Goal: Transaction & Acquisition: Download file/media

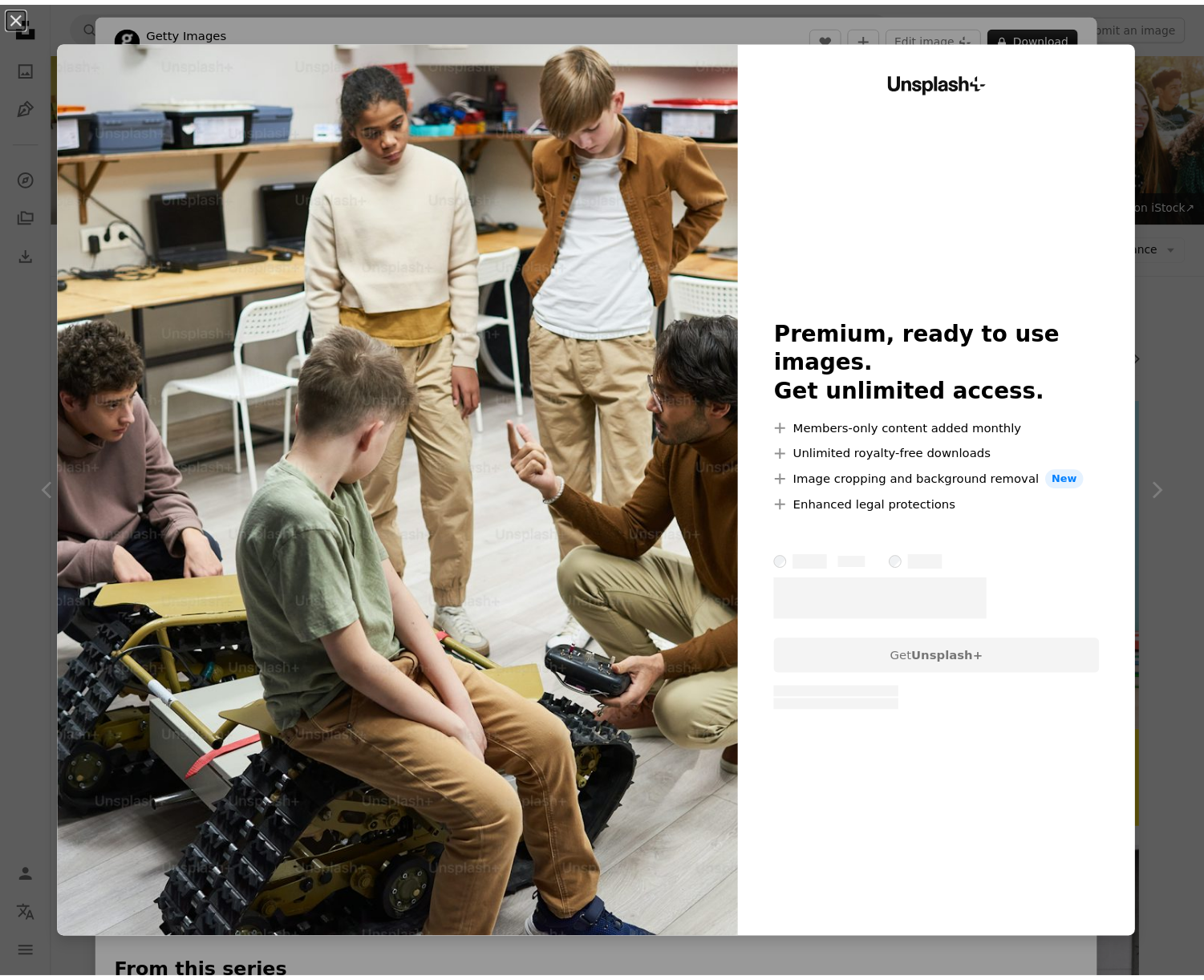
scroll to position [1413, 0]
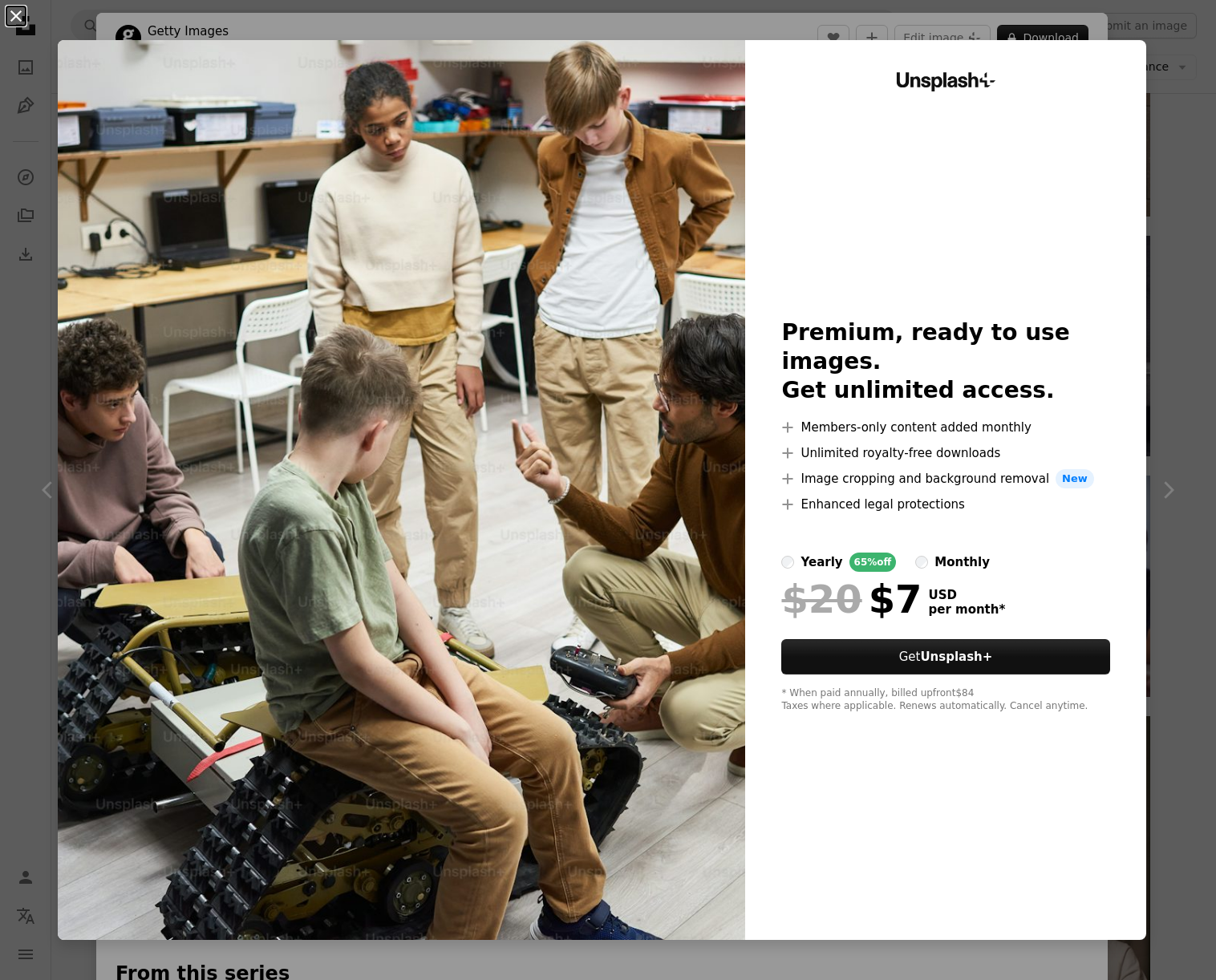
click at [15, 6] on button "An X shape" at bounding box center [15, 15] width 19 height 19
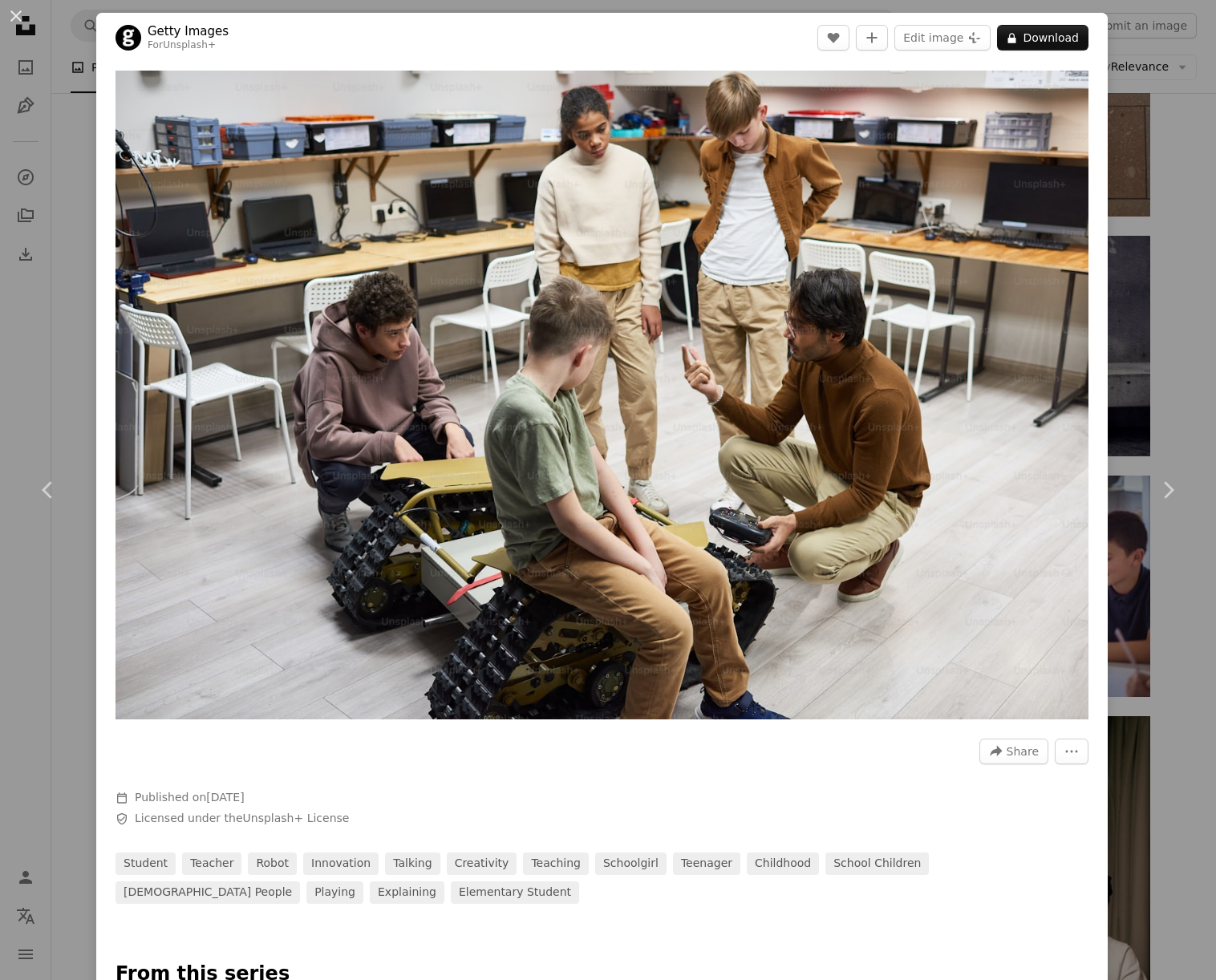
click at [74, 340] on div "An X shape Chevron left Chevron right Getty Images For Unsplash+ A heart A plus…" at bounding box center [608, 490] width 1216 height 980
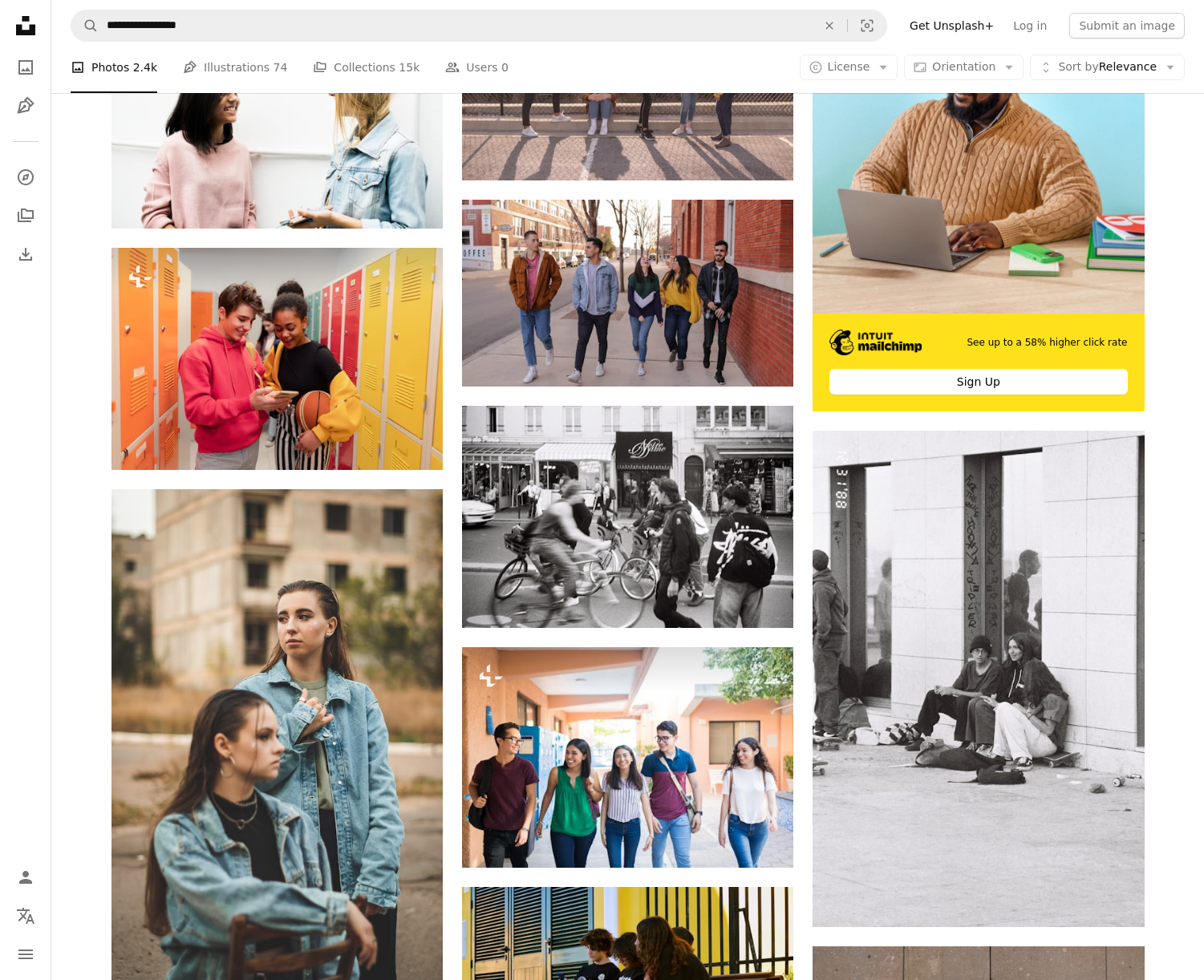
scroll to position [62, 0]
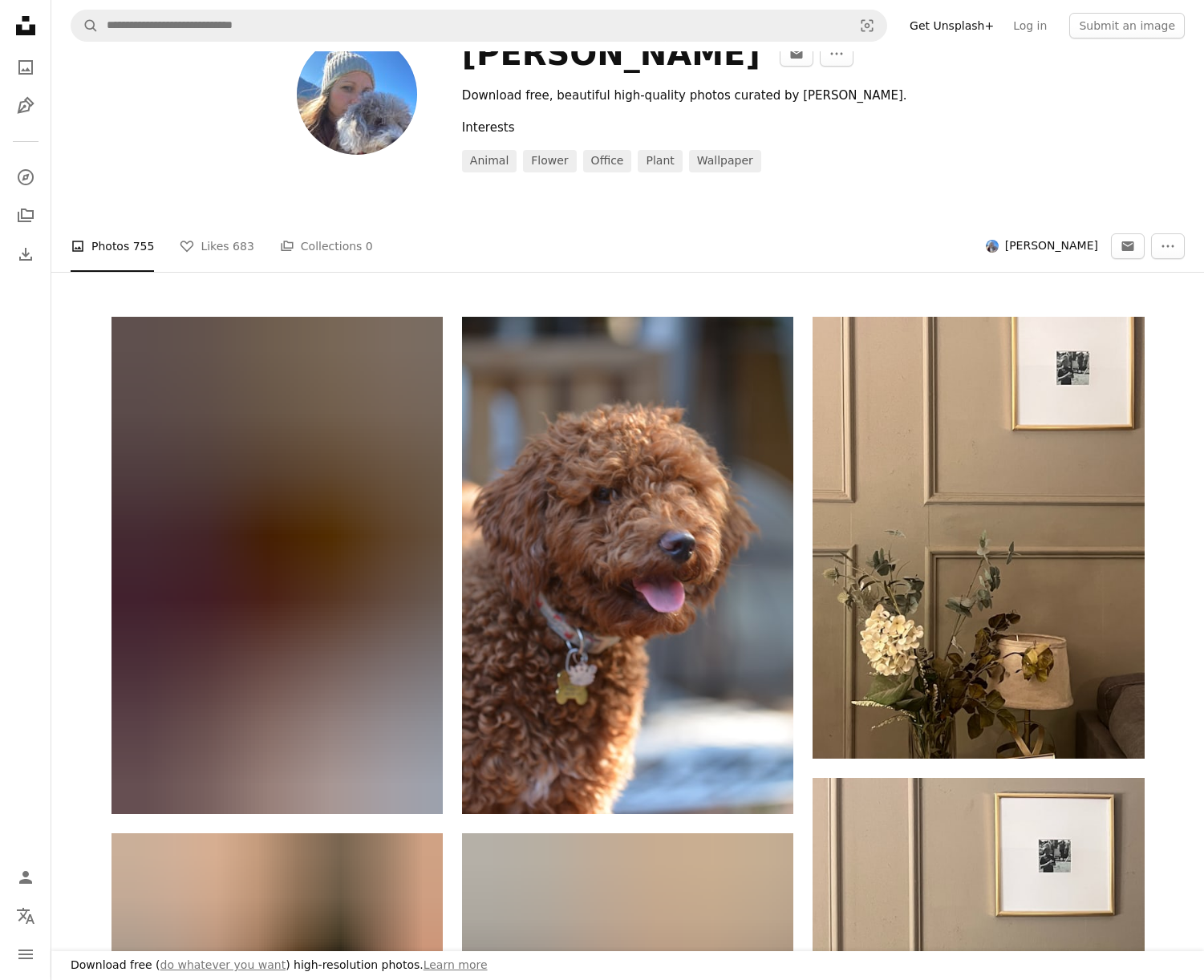
scroll to position [33477, 0]
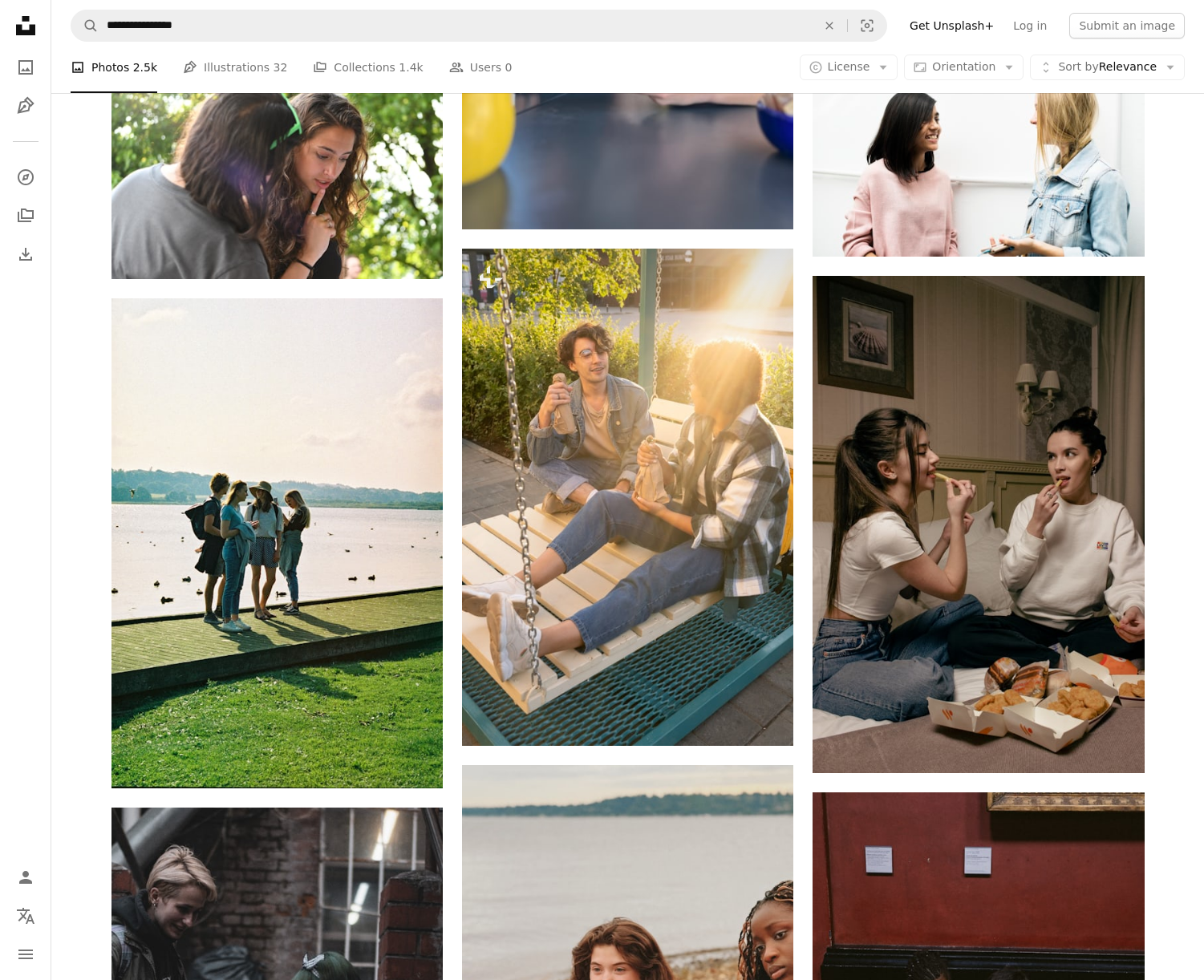
scroll to position [2589, 0]
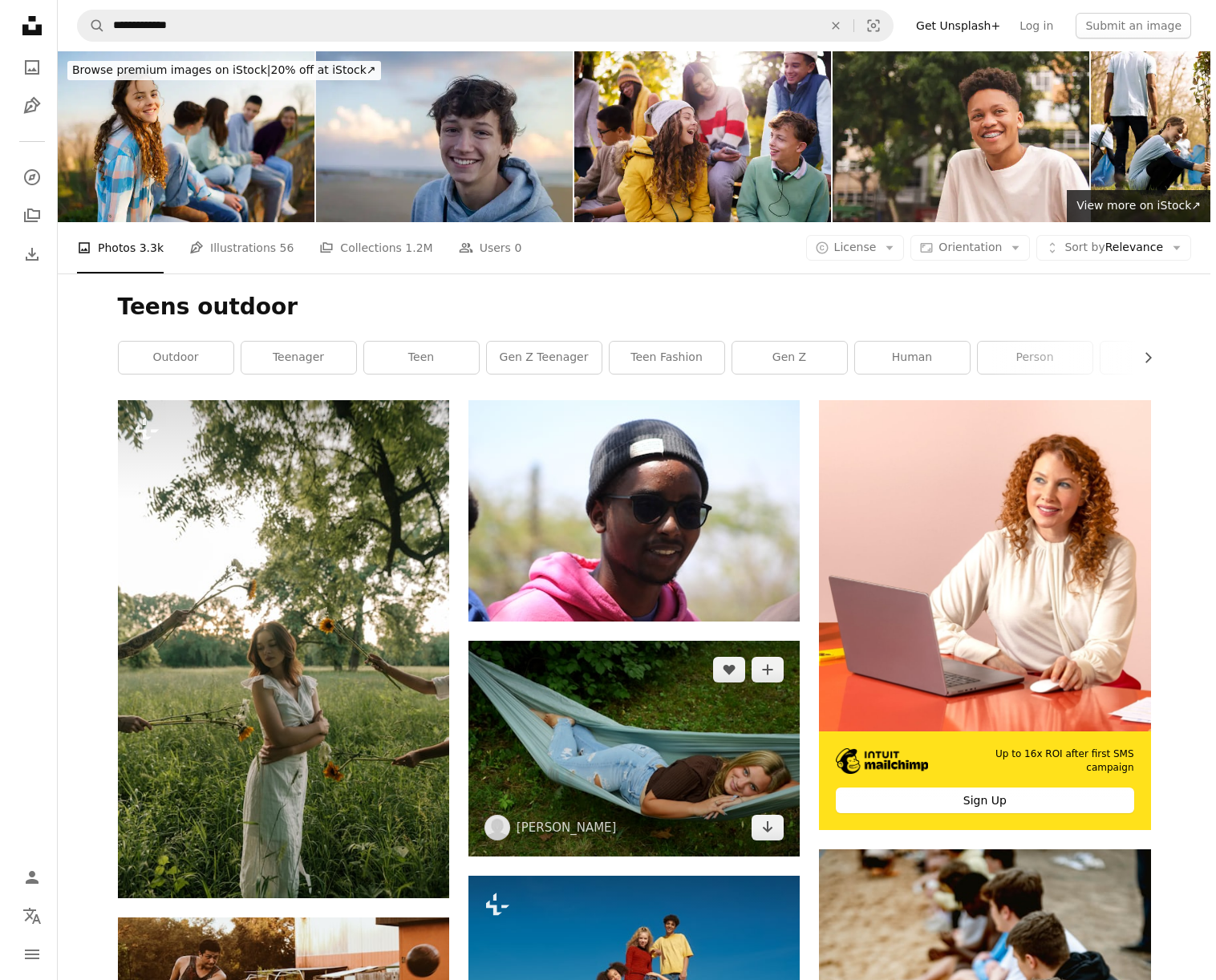
scroll to position [722, 0]
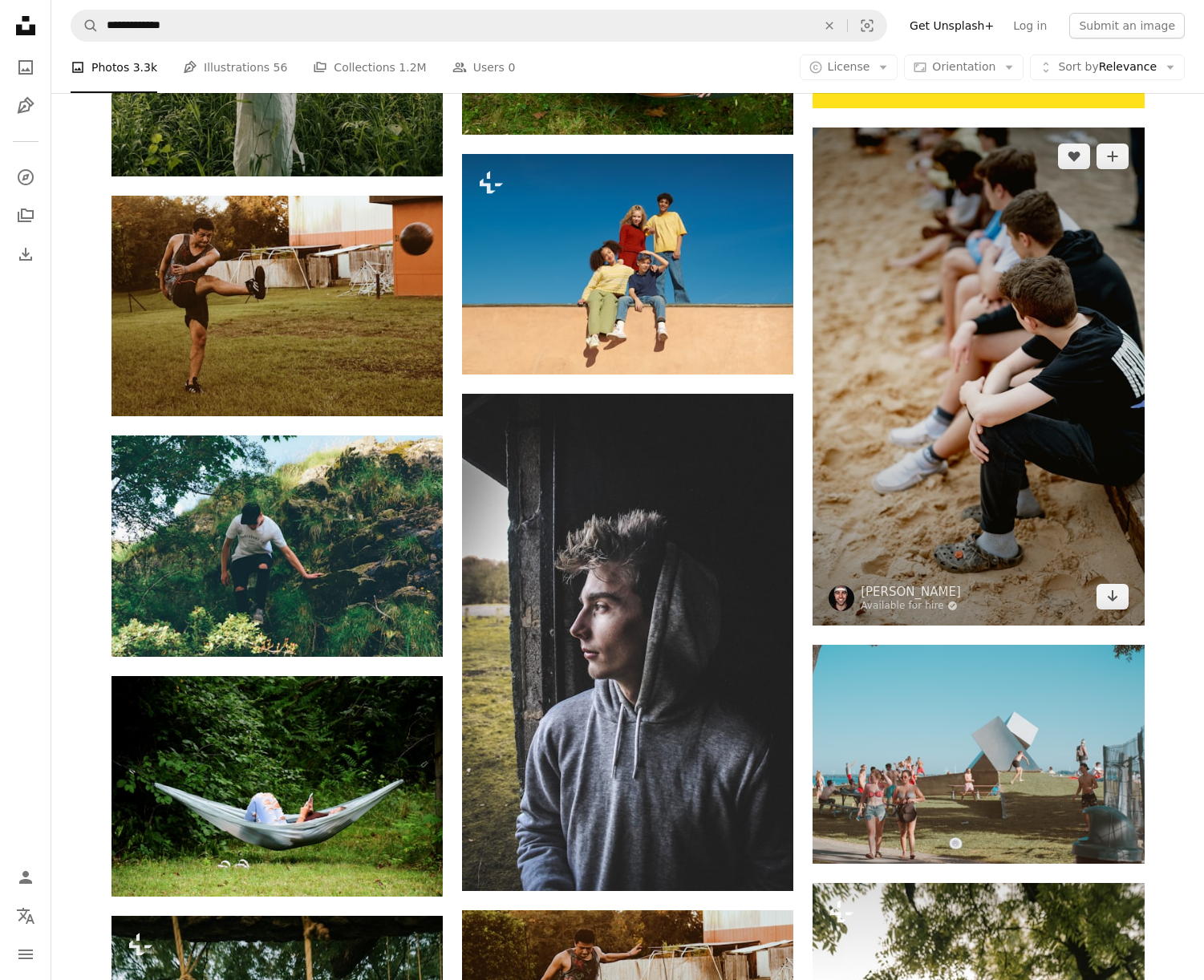
click at [1053, 280] on img at bounding box center [978, 376] width 332 height 498
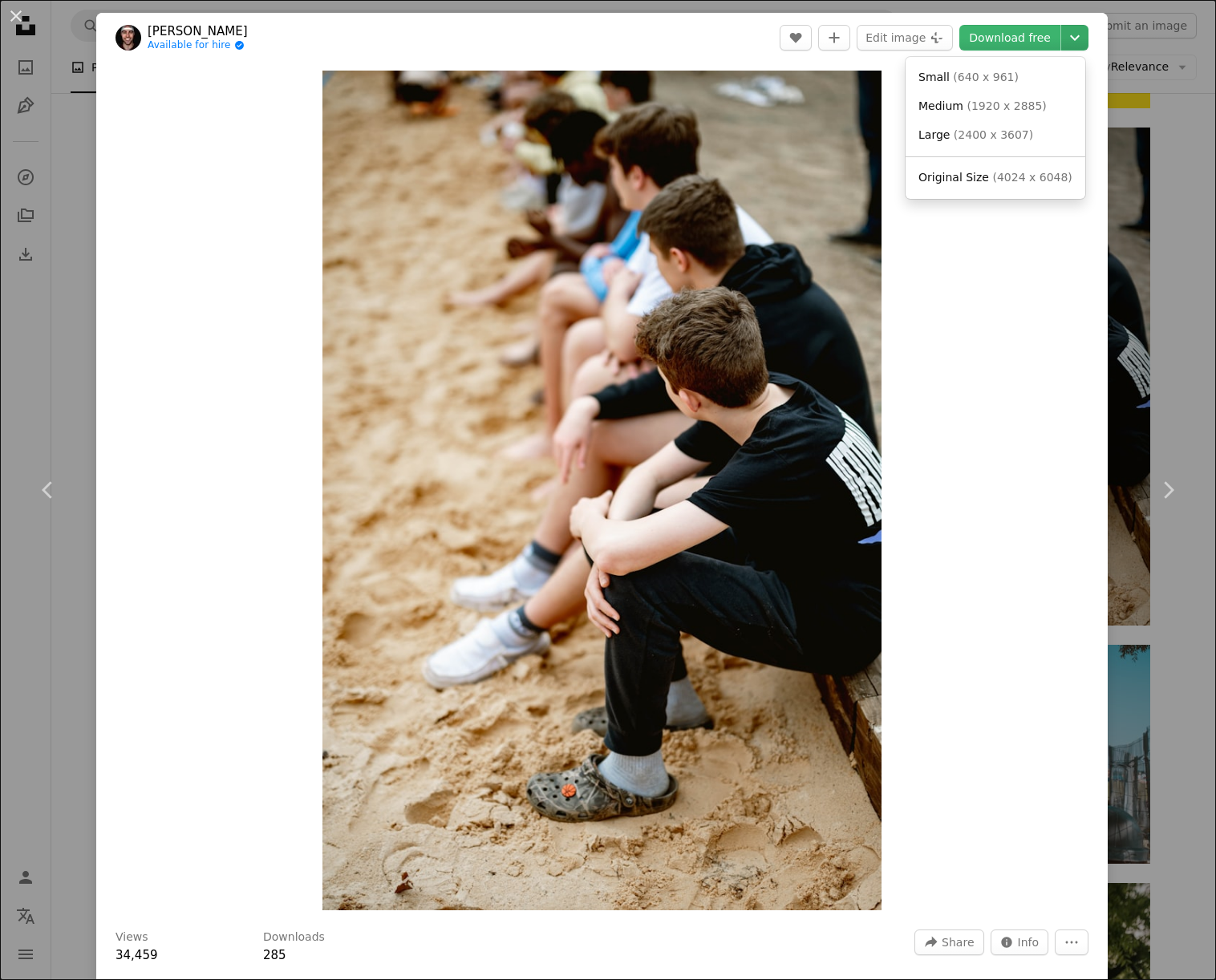
click at [1062, 39] on icon "Chevron down" at bounding box center [1074, 37] width 25 height 19
click at [967, 283] on dialog "An X shape Chevron left Chevron right [PERSON_NAME] Available for hire A checkm…" at bounding box center [608, 490] width 1216 height 980
click at [1063, 41] on icon "Chevron down" at bounding box center [1074, 37] width 25 height 19
click at [988, 141] on span "( 2400 x 3607 )" at bounding box center [993, 134] width 79 height 13
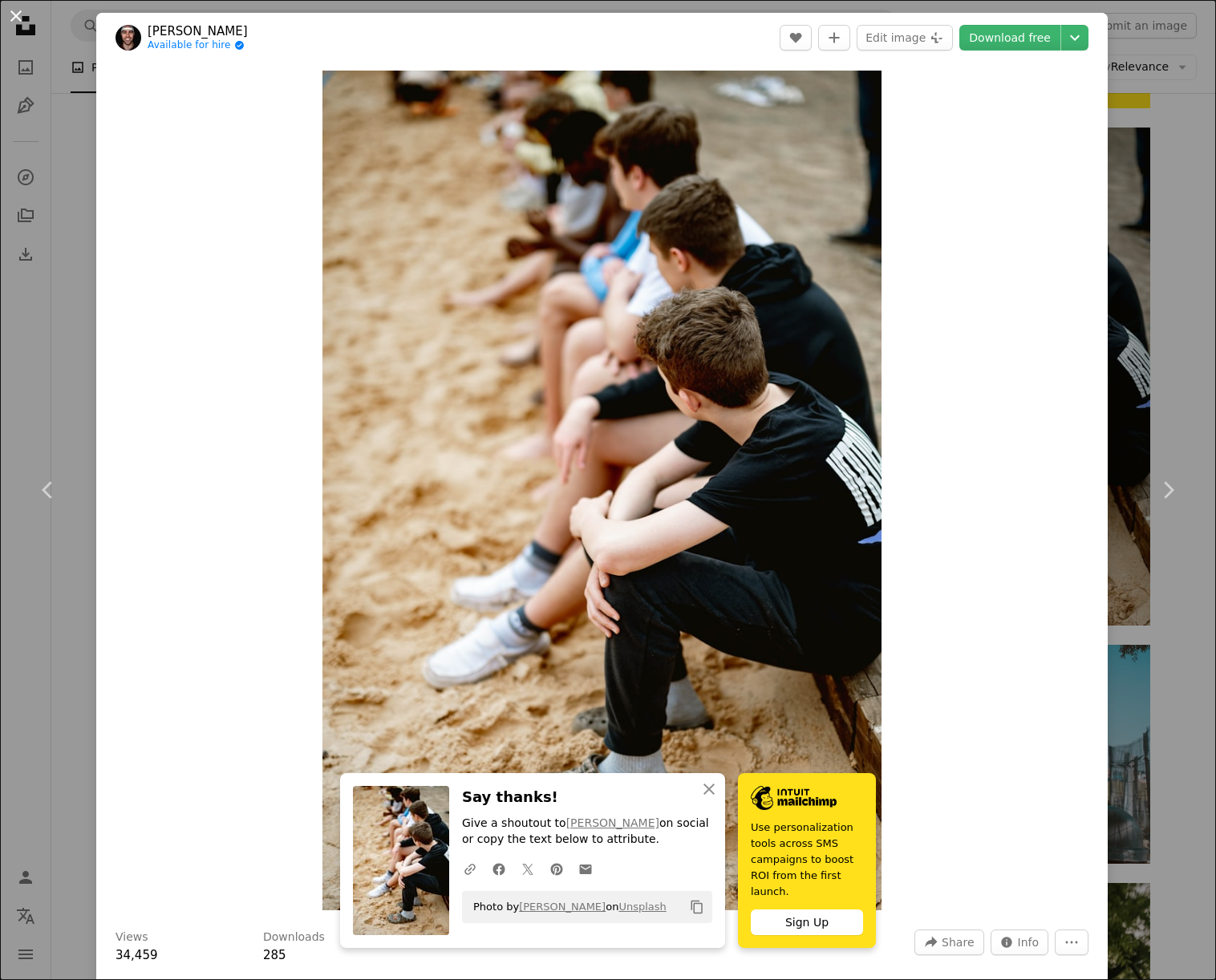
click at [16, 15] on button "An X shape" at bounding box center [15, 15] width 19 height 19
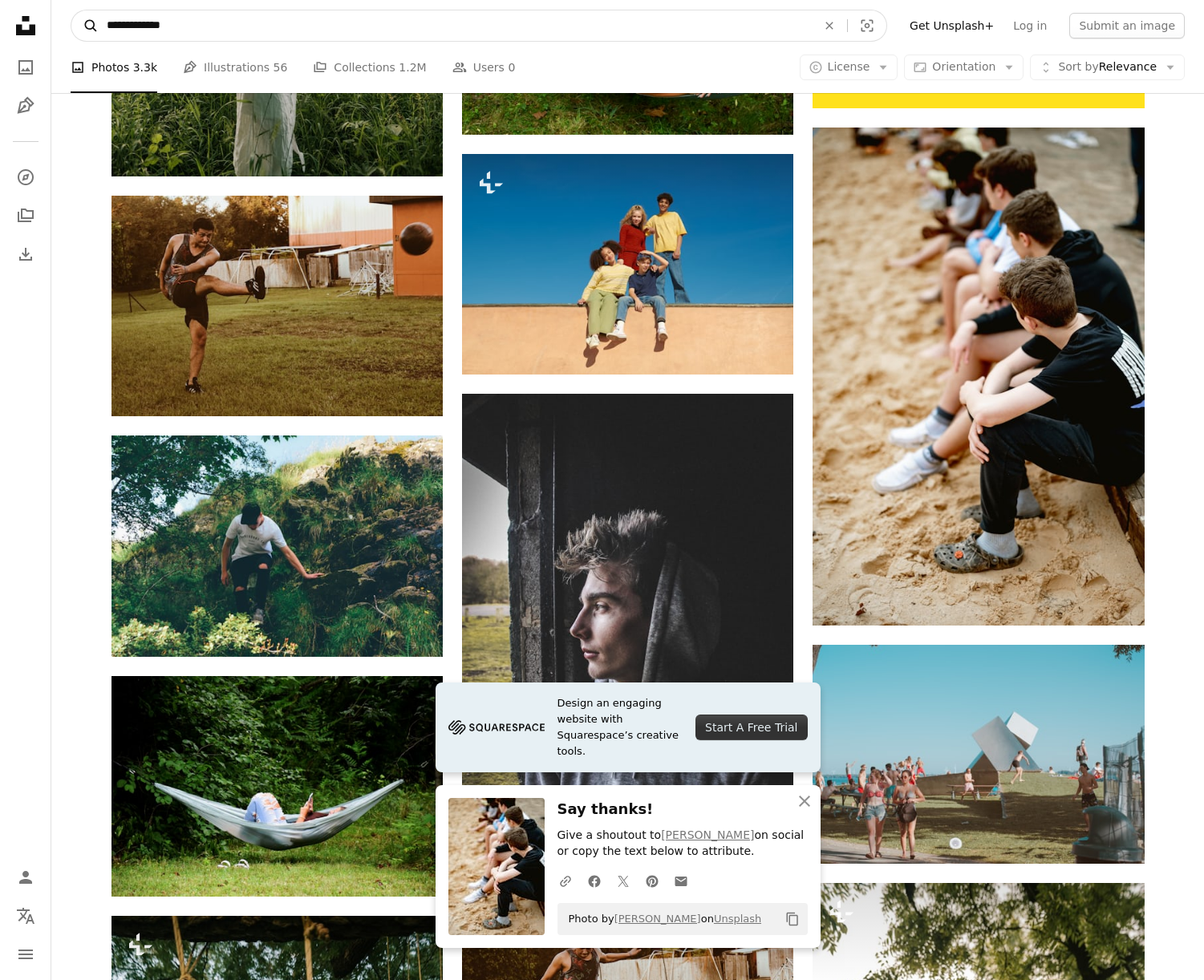
drag, startPoint x: 198, startPoint y: 24, endPoint x: 92, endPoint y: 17, distance: 106.2
click at [92, 17] on form "**********" at bounding box center [479, 25] width 817 height 32
type input "**********"
click button "A magnifying glass" at bounding box center [85, 25] width 27 height 31
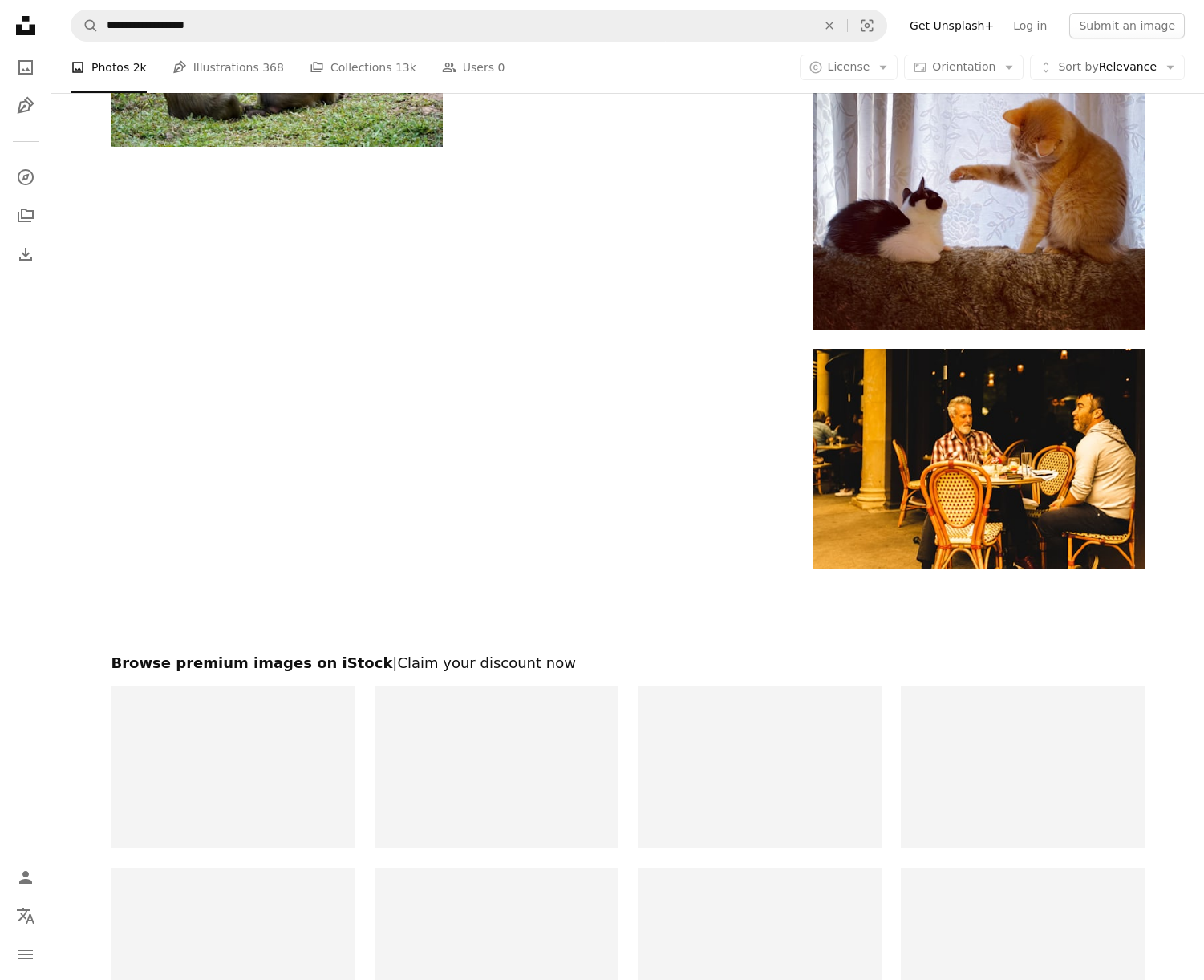
scroll to position [2349, 0]
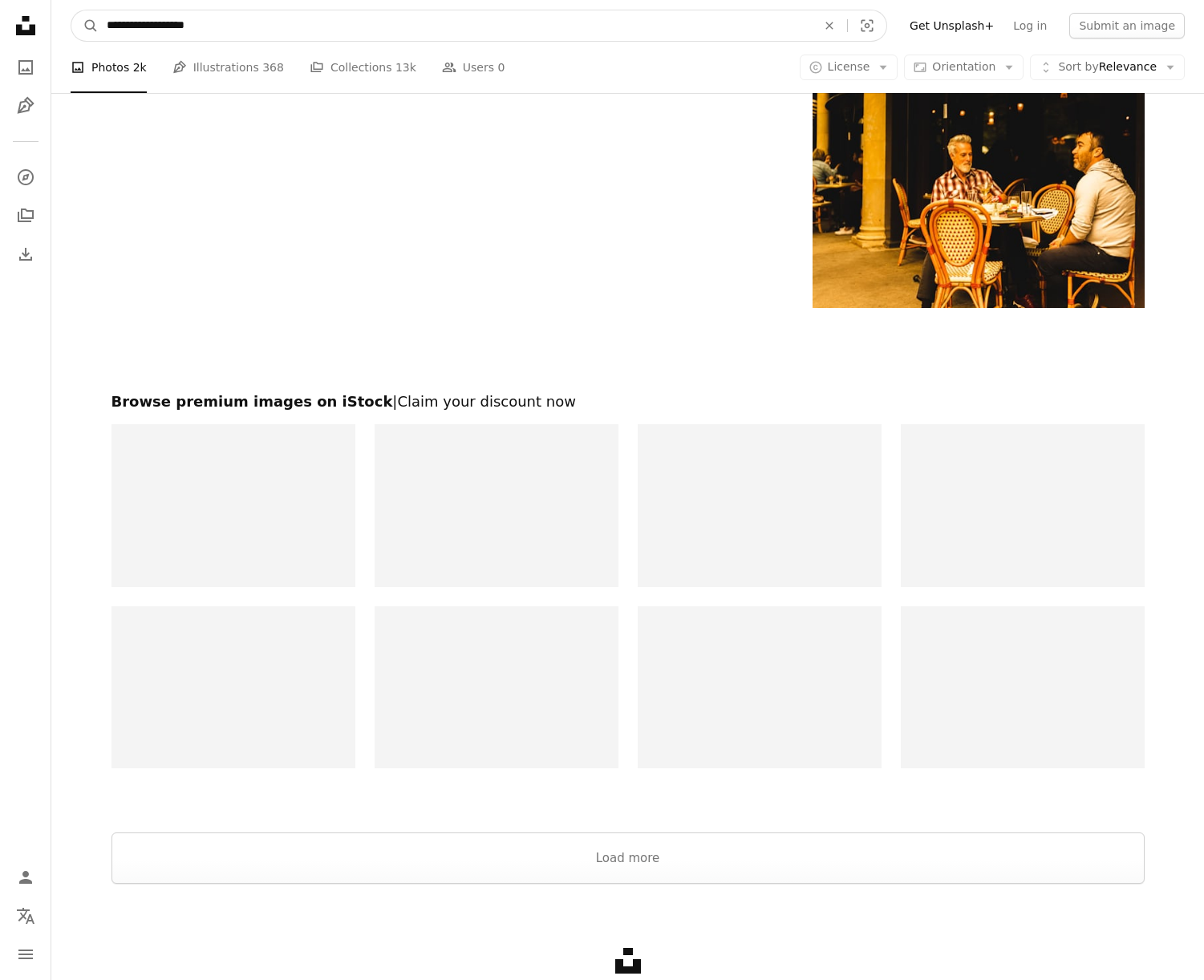
drag, startPoint x: 218, startPoint y: 25, endPoint x: 52, endPoint y: 19, distance: 166.1
click at [52, 19] on nav "**********" at bounding box center [628, 25] width 1153 height 52
type input "**********"
click button "A magnifying glass" at bounding box center [85, 25] width 27 height 31
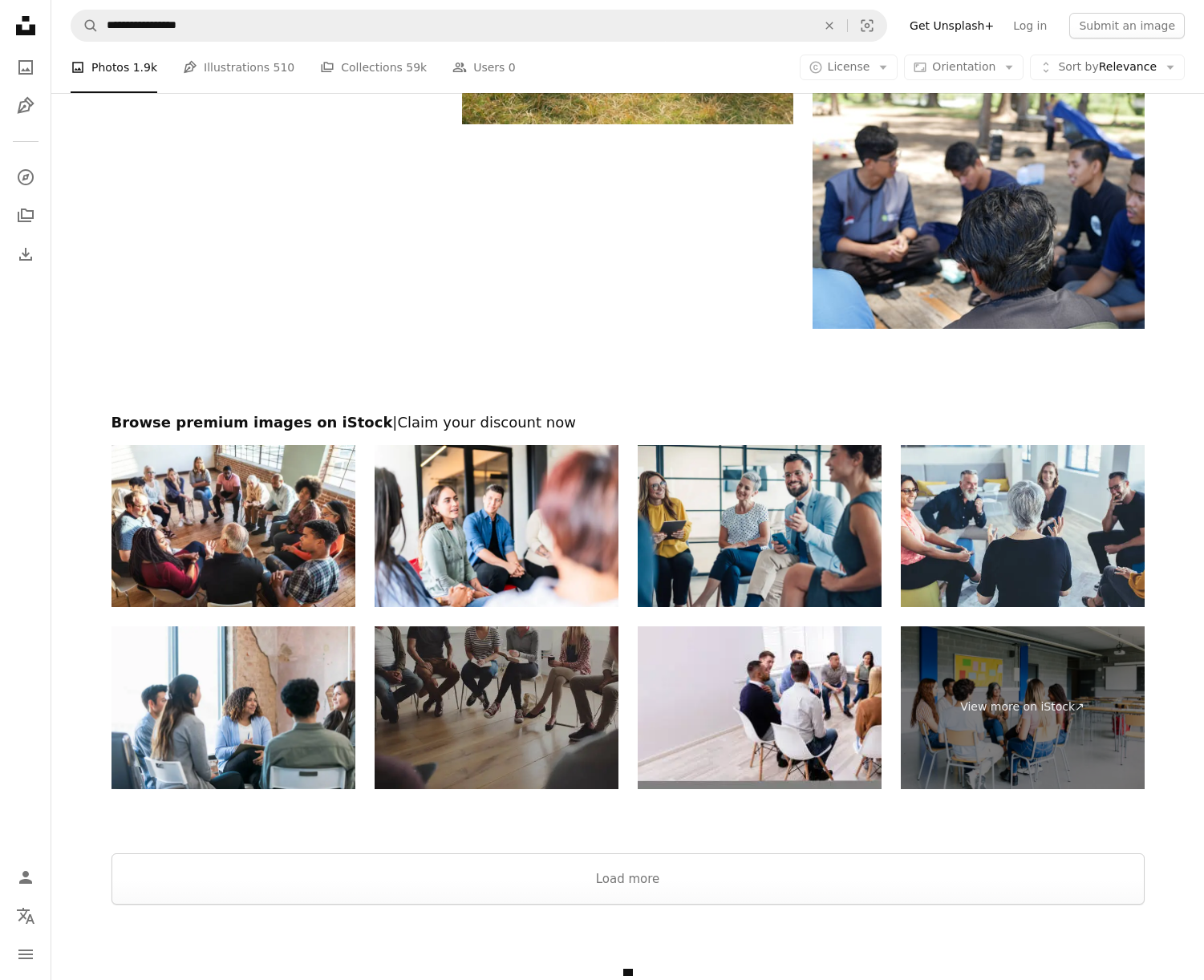
scroll to position [2392, 0]
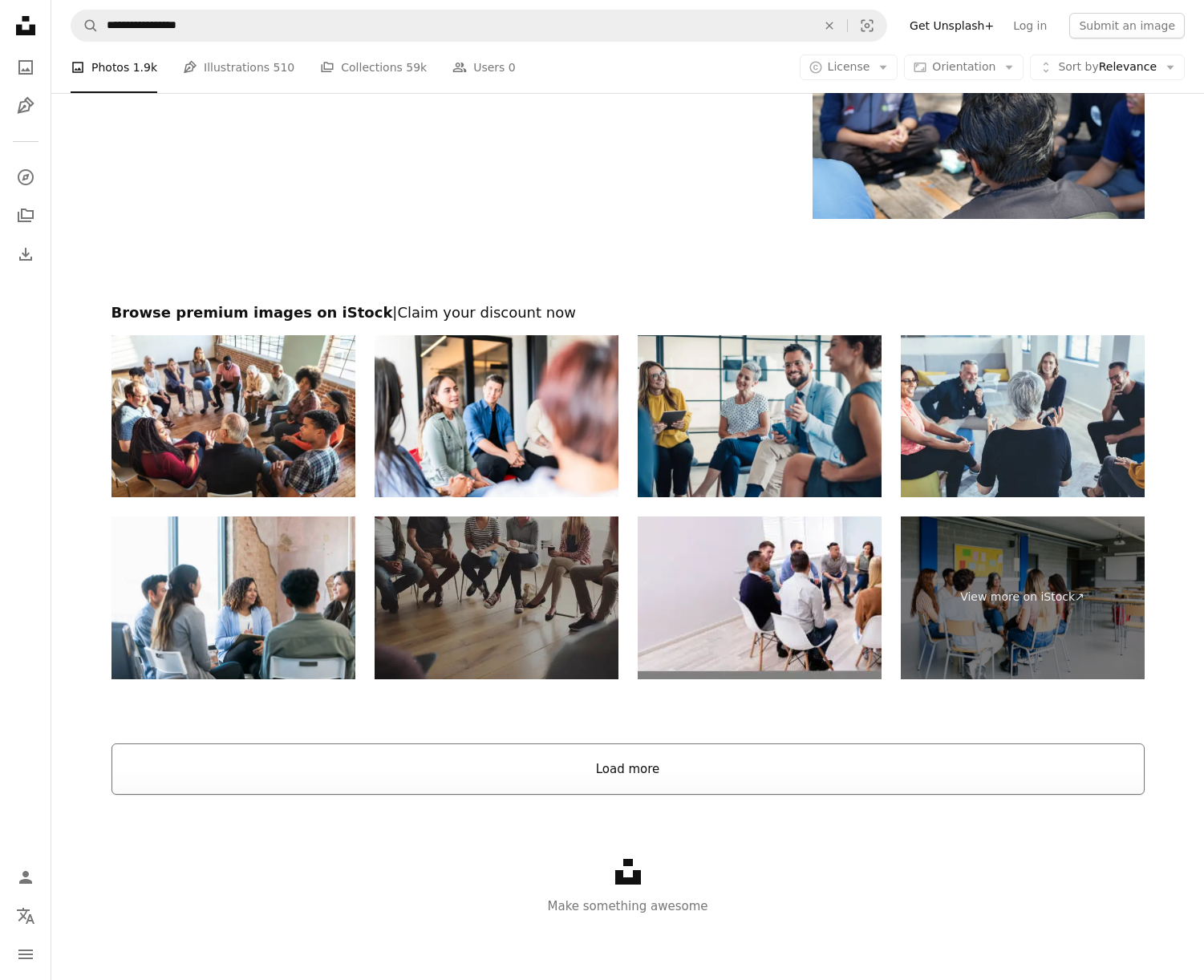
click at [627, 777] on button "Load more" at bounding box center [628, 769] width 1033 height 52
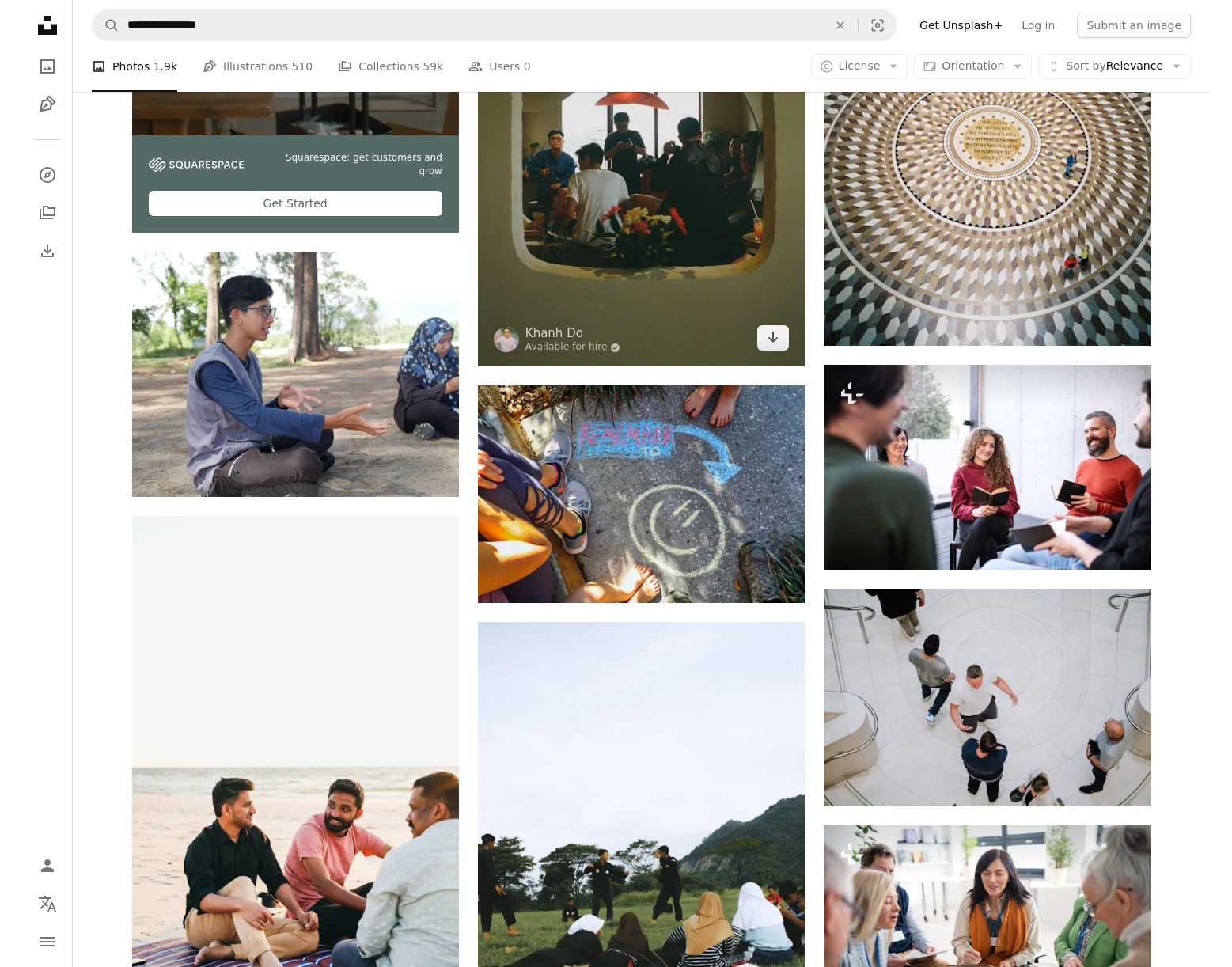
scroll to position [2743, 0]
